Goal: Task Accomplishment & Management: Manage account settings

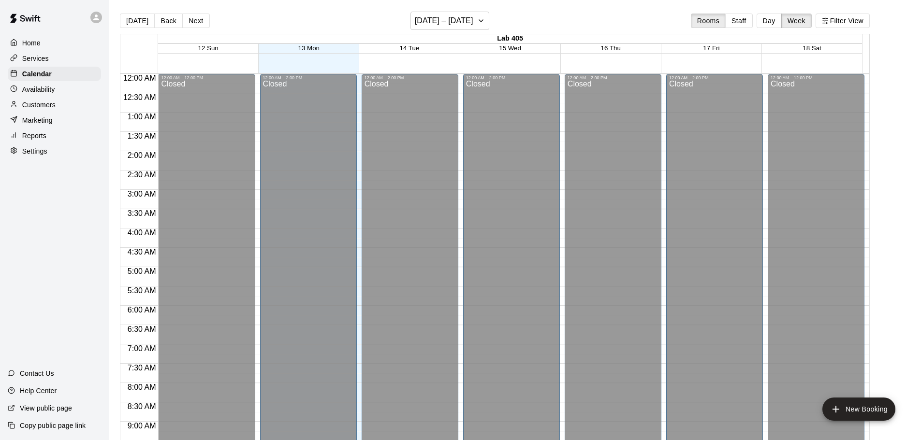
scroll to position [550, 0]
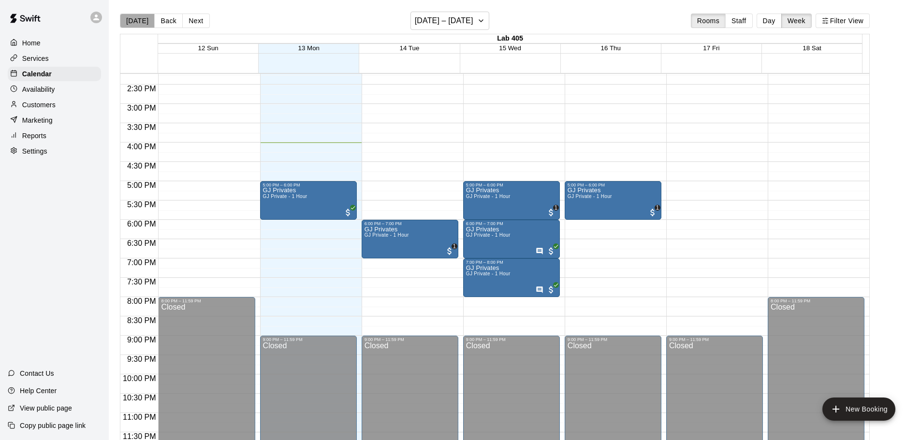
click at [141, 16] on button "[DATE]" at bounding box center [137, 21] width 35 height 14
click at [137, 17] on button "[DATE]" at bounding box center [137, 21] width 35 height 14
click at [779, 20] on button "Day" at bounding box center [768, 21] width 25 height 14
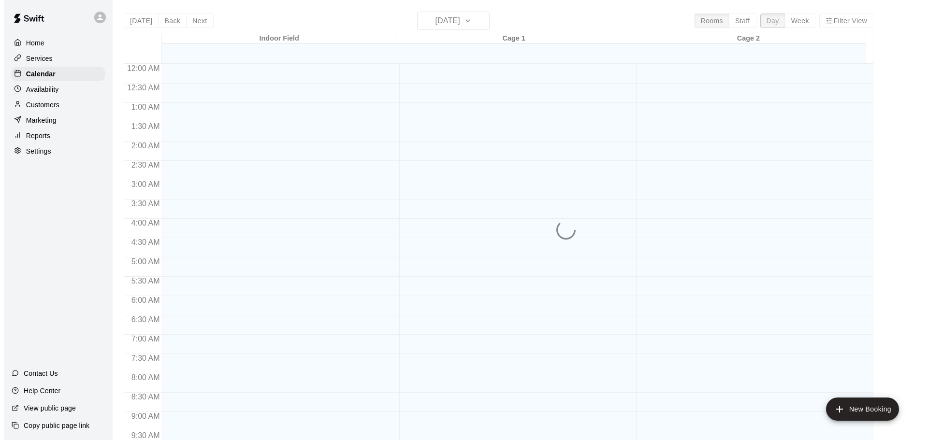
scroll to position [542, 0]
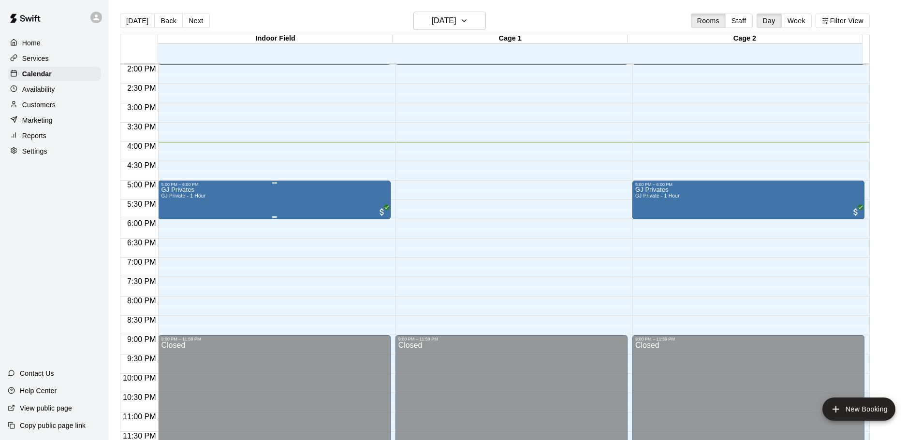
click at [328, 203] on div "GJ Privates GJ Private - 1 Hour" at bounding box center [274, 407] width 226 height 440
click at [171, 198] on icon "edit" at bounding box center [170, 197] width 9 height 9
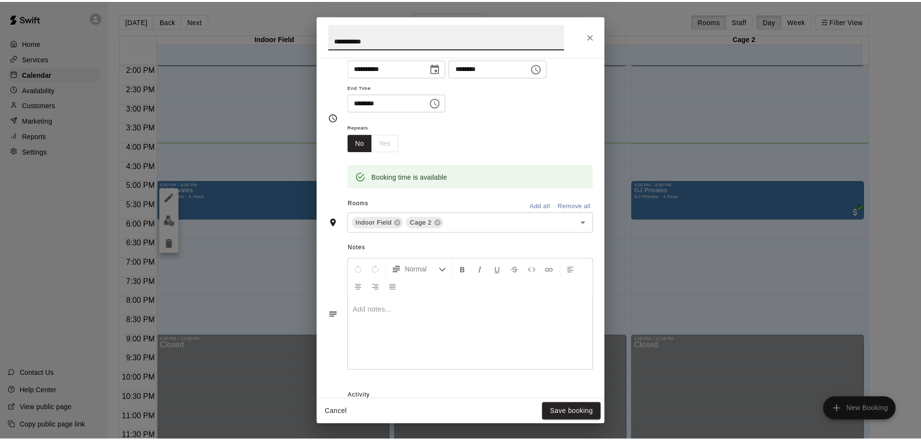
scroll to position [0, 0]
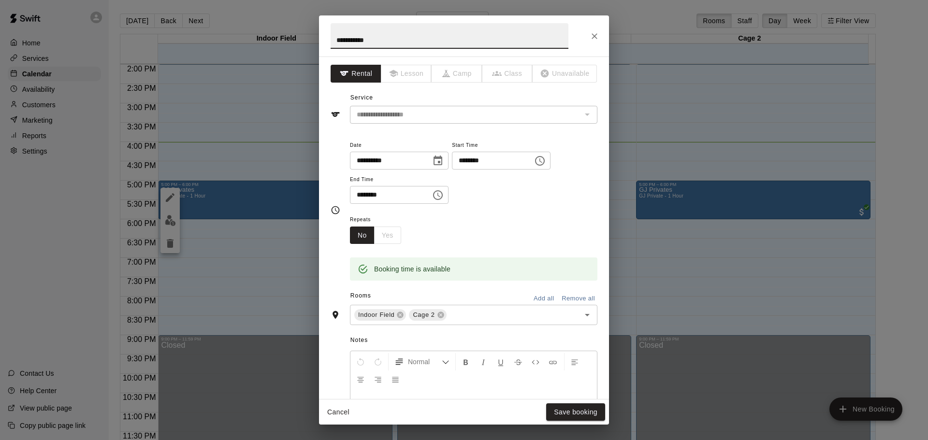
click at [590, 34] on icon "Close" at bounding box center [595, 36] width 10 height 10
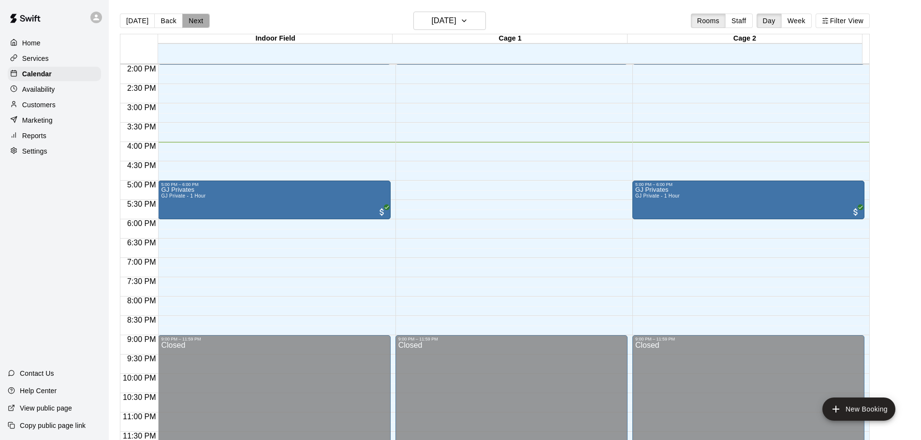
click at [189, 22] on button "Next" at bounding box center [195, 21] width 27 height 14
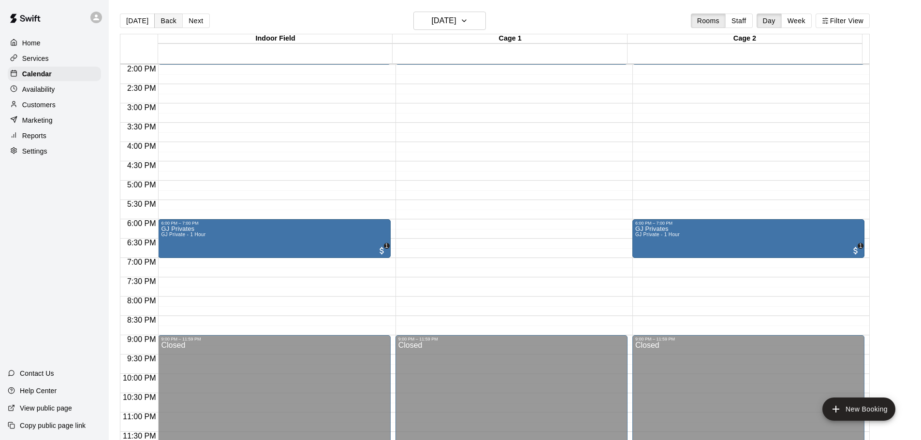
click at [162, 16] on button "Back" at bounding box center [168, 21] width 29 height 14
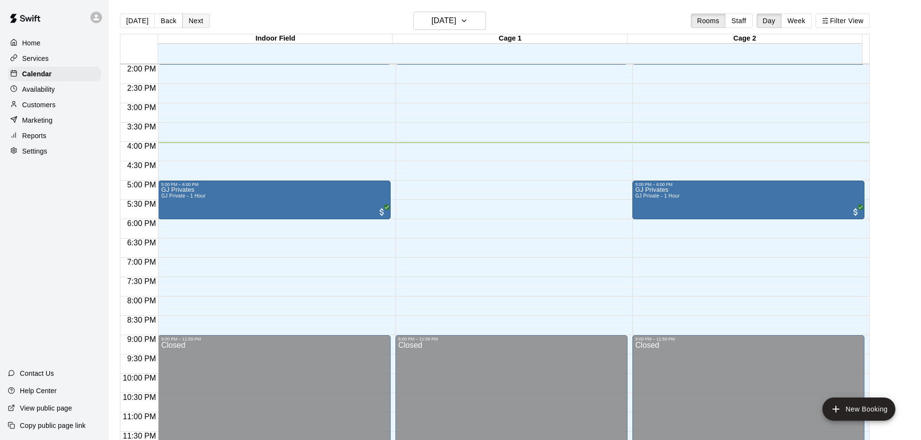
click at [200, 16] on button "Next" at bounding box center [195, 21] width 27 height 14
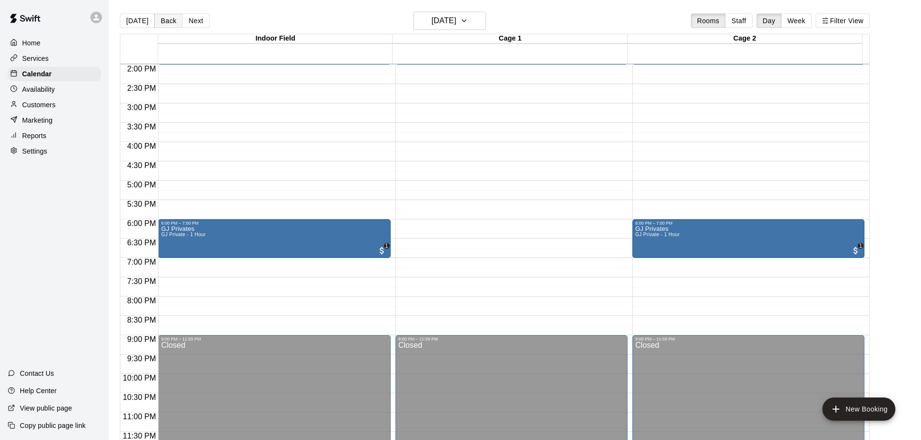
click at [160, 19] on button "Back" at bounding box center [168, 21] width 29 height 14
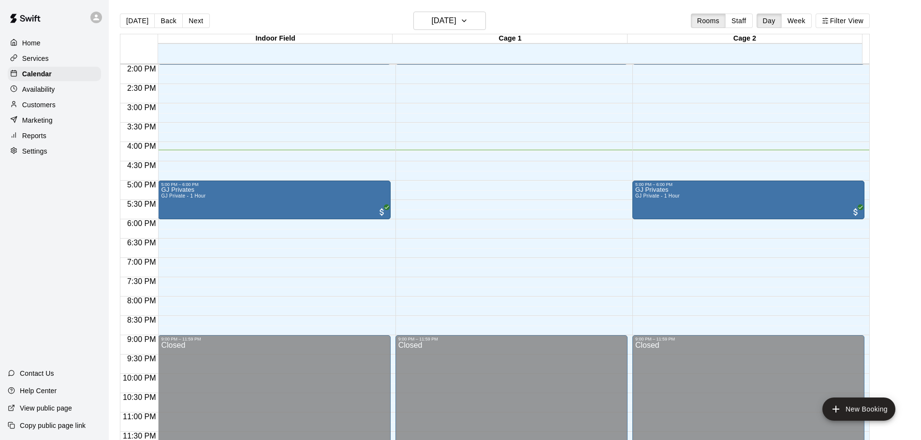
drag, startPoint x: 640, startPoint y: 1, endPoint x: 582, endPoint y: 2, distance: 58.0
click at [582, 2] on main "[DATE] Back [DATE][DATE] Rooms Staff Day Week Filter View Indoor Field 13 Mon C…" at bounding box center [515, 228] width 812 height 456
click at [40, 76] on p "Calendar" at bounding box center [36, 74] width 29 height 10
click at [38, 100] on div "Customers" at bounding box center [54, 105] width 93 height 14
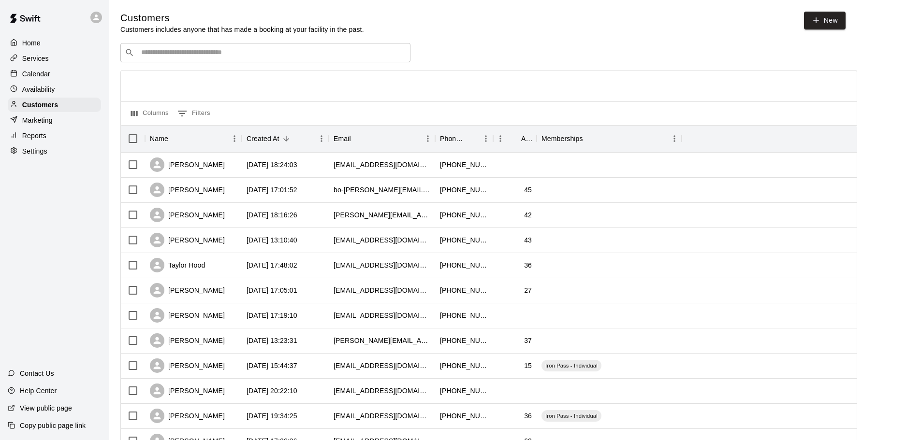
click at [68, 76] on div "Calendar" at bounding box center [54, 74] width 93 height 14
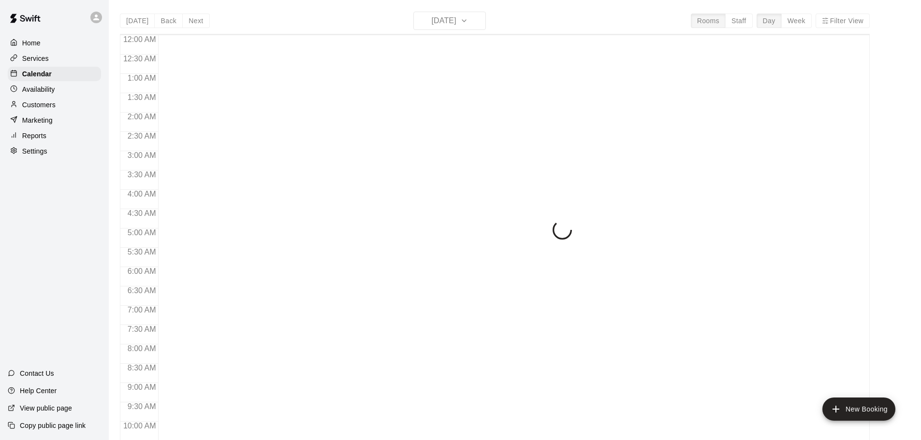
scroll to position [512, 0]
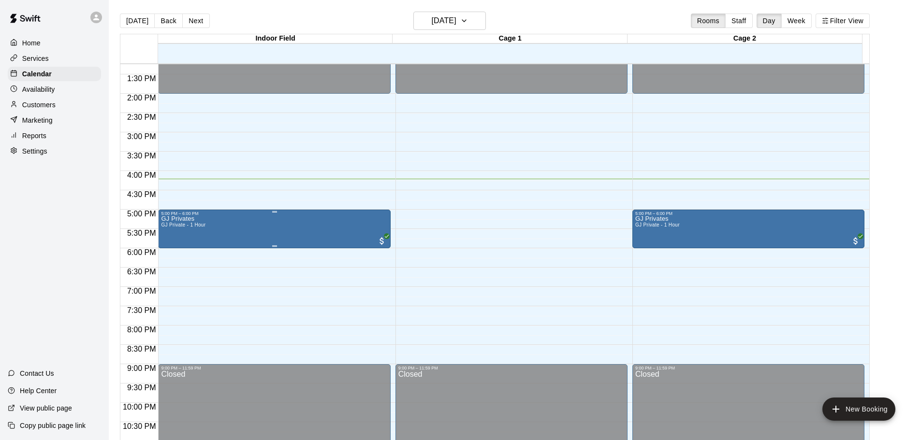
click at [275, 234] on div "GJ Privates GJ Private - 1 Hour" at bounding box center [274, 436] width 226 height 440
click at [173, 251] on img "edit" at bounding box center [170, 250] width 11 height 11
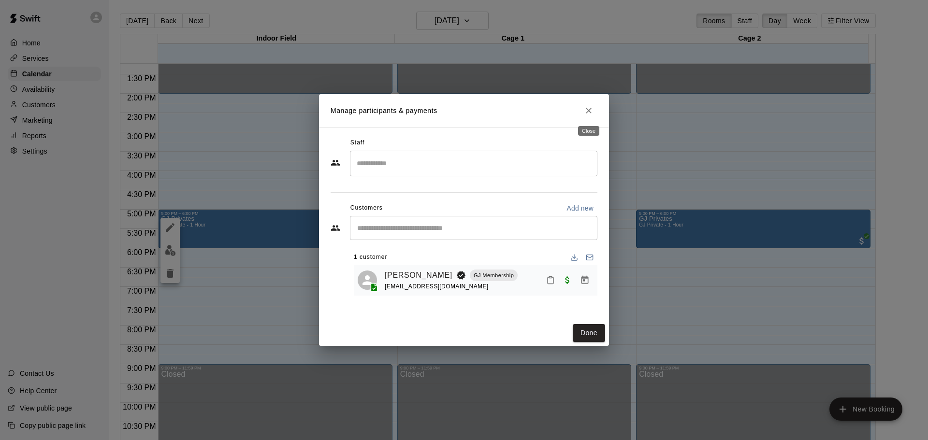
click at [589, 112] on icon "Close" at bounding box center [589, 111] width 10 height 10
